Goal: Find specific page/section: Find specific page/section

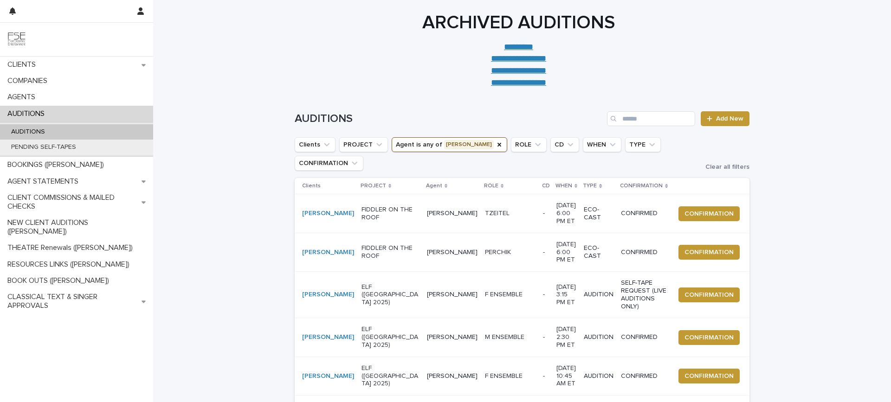
click at [237, 55] on div "**********" at bounding box center [518, 50] width 731 height 77
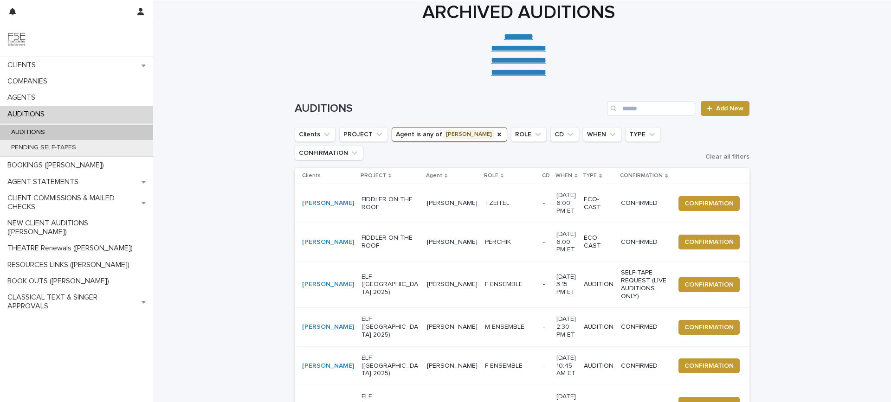
scroll to position [11, 0]
